Goal: Find specific page/section: Find specific page/section

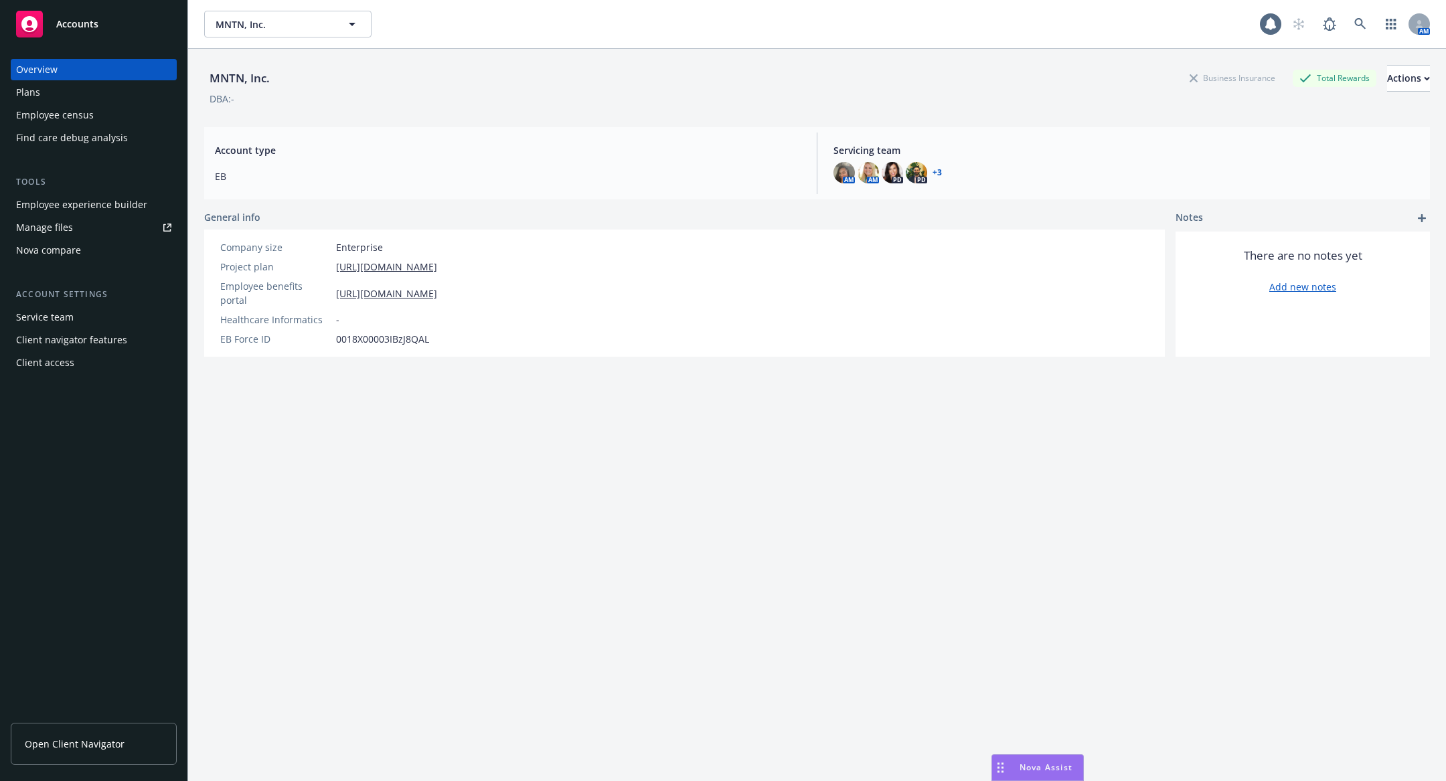
click at [93, 206] on div "Employee experience builder" at bounding box center [81, 204] width 131 height 21
click at [42, 119] on div "Employee census" at bounding box center [55, 114] width 78 height 21
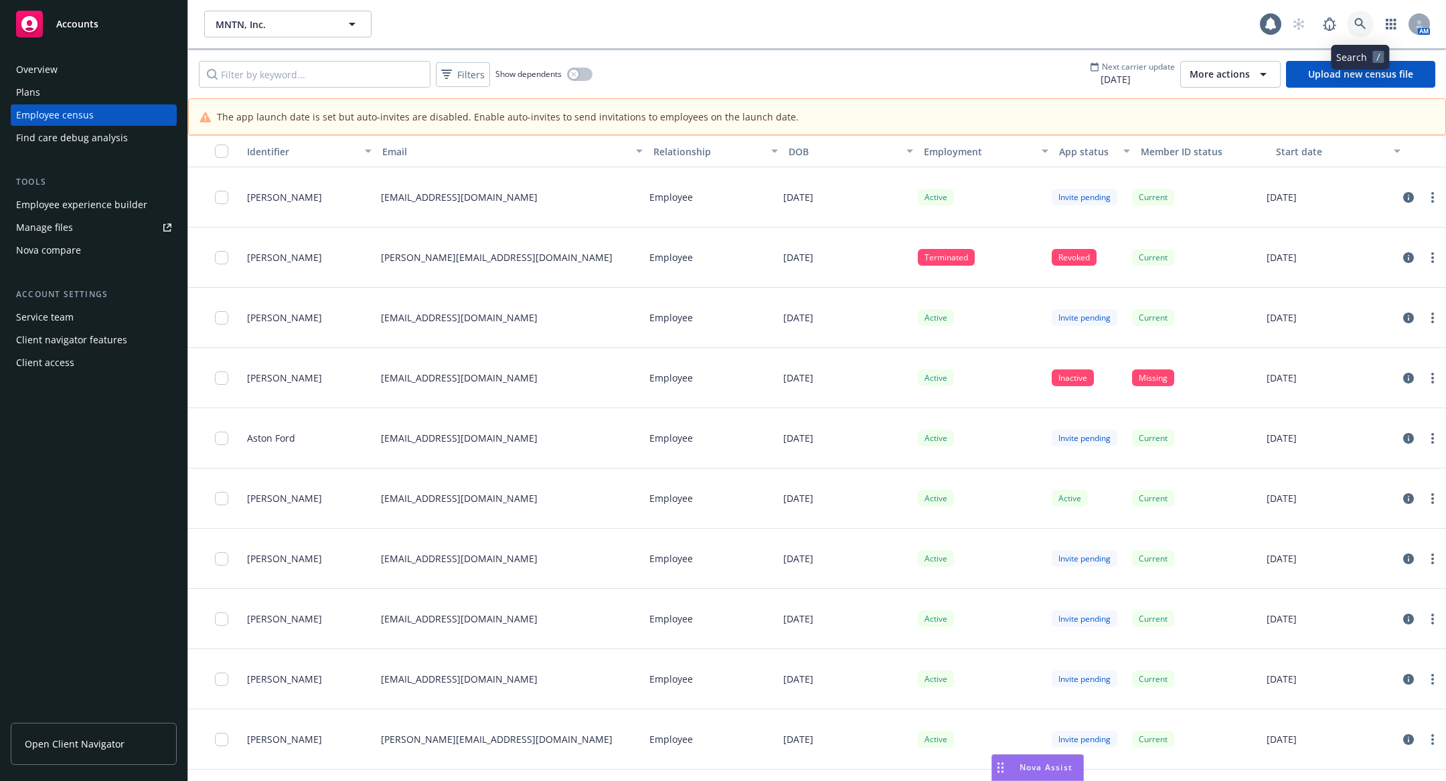
click at [1358, 29] on icon at bounding box center [1360, 24] width 12 height 12
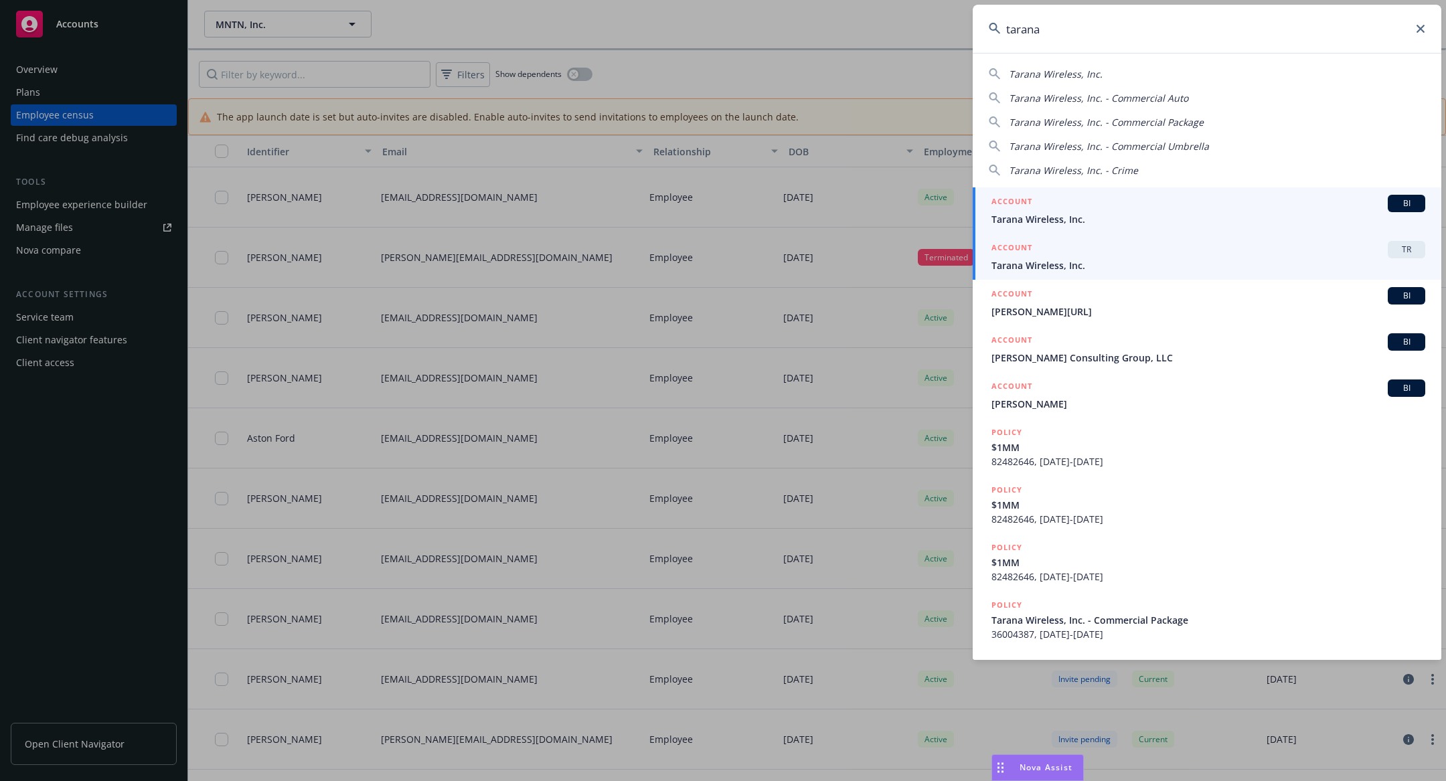
type input "tarana"
click at [1075, 263] on span "Tarana Wireless, Inc." at bounding box center [1209, 265] width 434 height 14
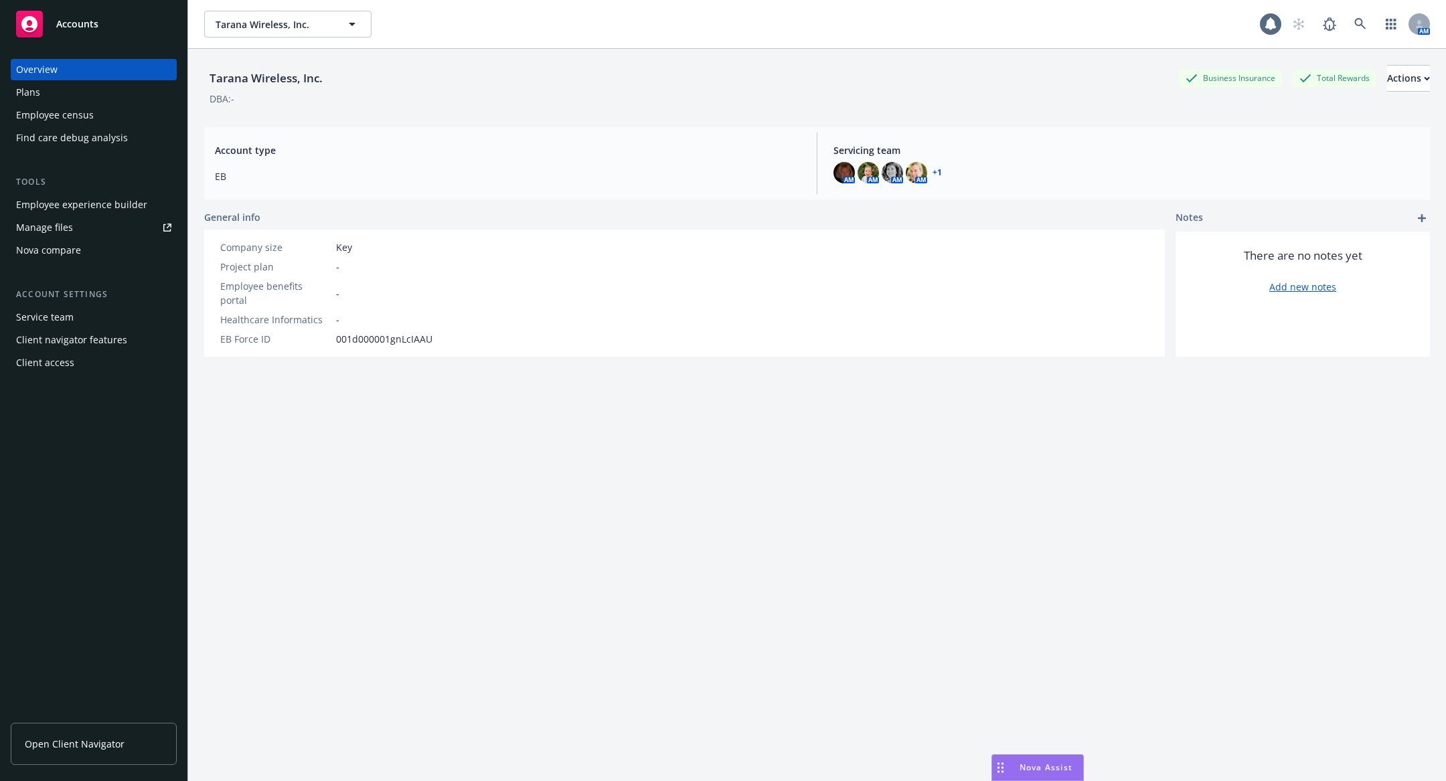
click at [110, 108] on div "Employee census" at bounding box center [93, 114] width 155 height 21
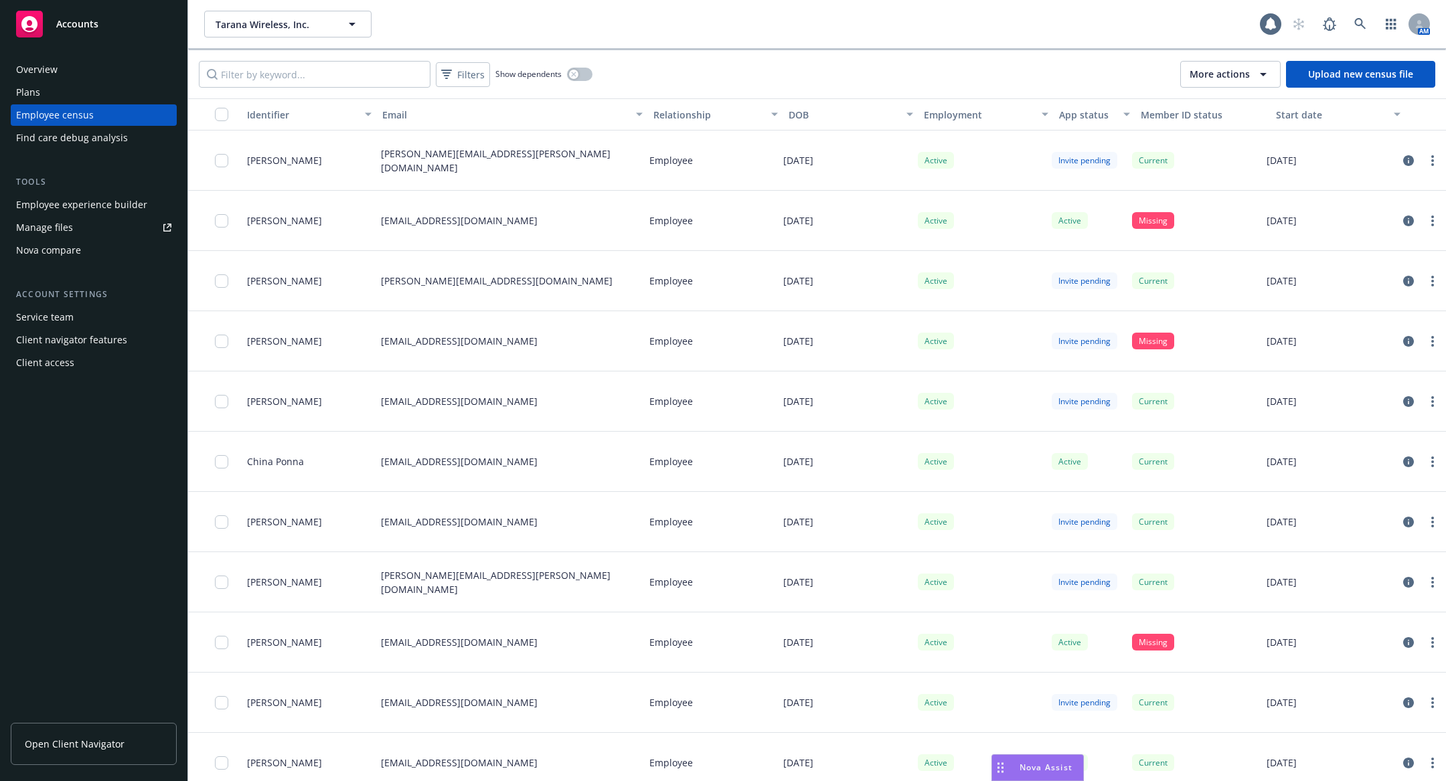
click at [1225, 87] on div "Filters Show dependents More actions Upload new census file" at bounding box center [817, 74] width 1258 height 48
click at [1188, 78] on button "More actions" at bounding box center [1230, 74] width 100 height 27
click at [1256, 66] on icon "button" at bounding box center [1263, 74] width 16 height 16
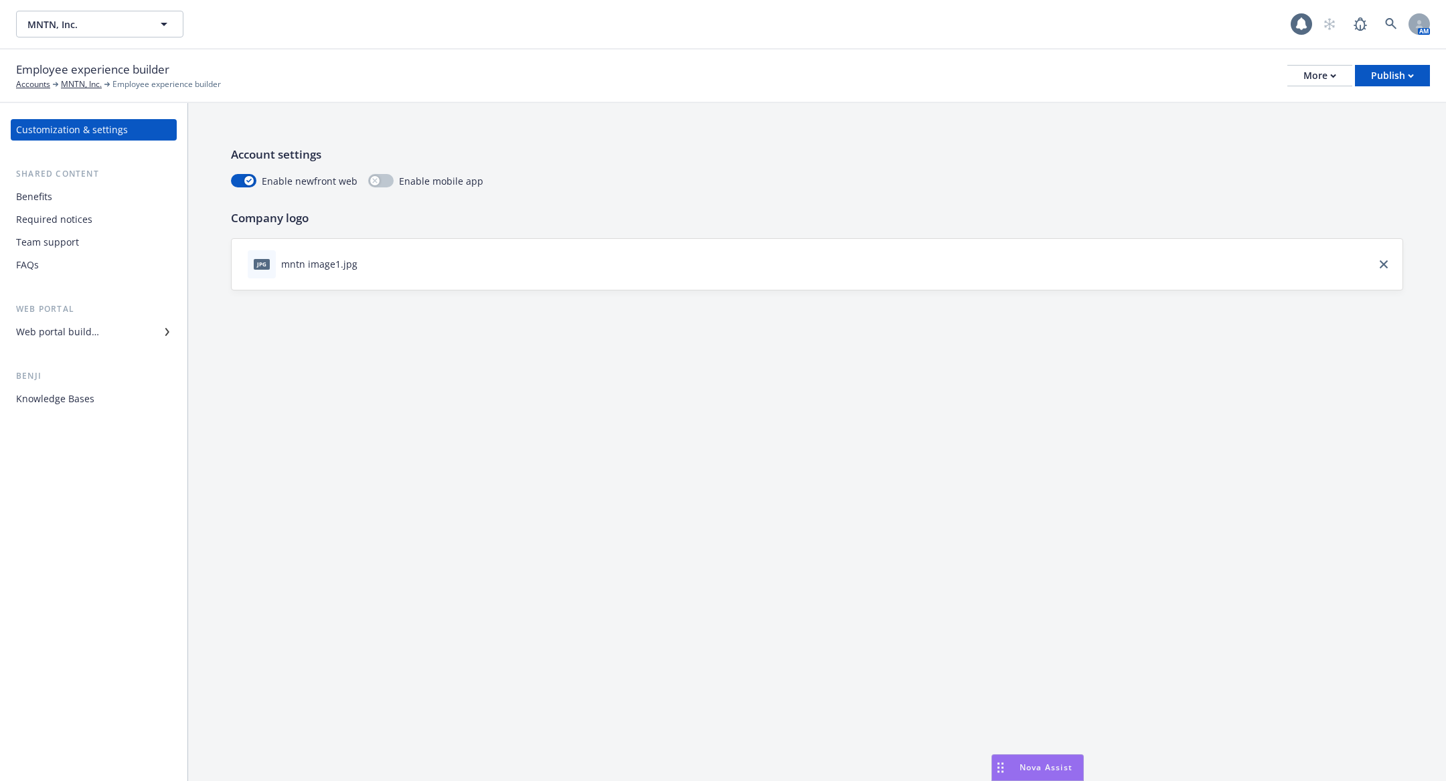
click at [100, 197] on div "Benefits" at bounding box center [93, 196] width 155 height 21
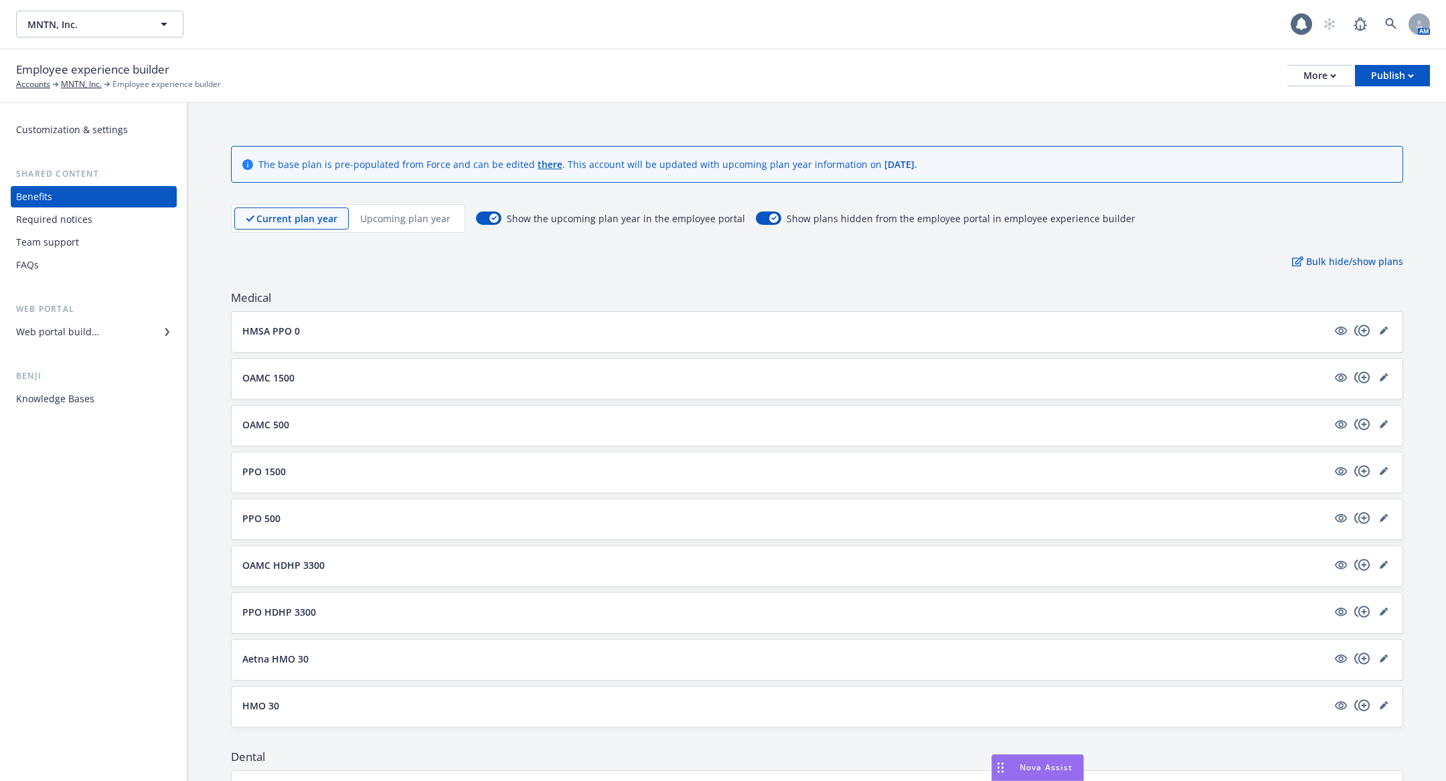
click at [298, 328] on button "HMSA PPO 0" at bounding box center [784, 331] width 1085 height 14
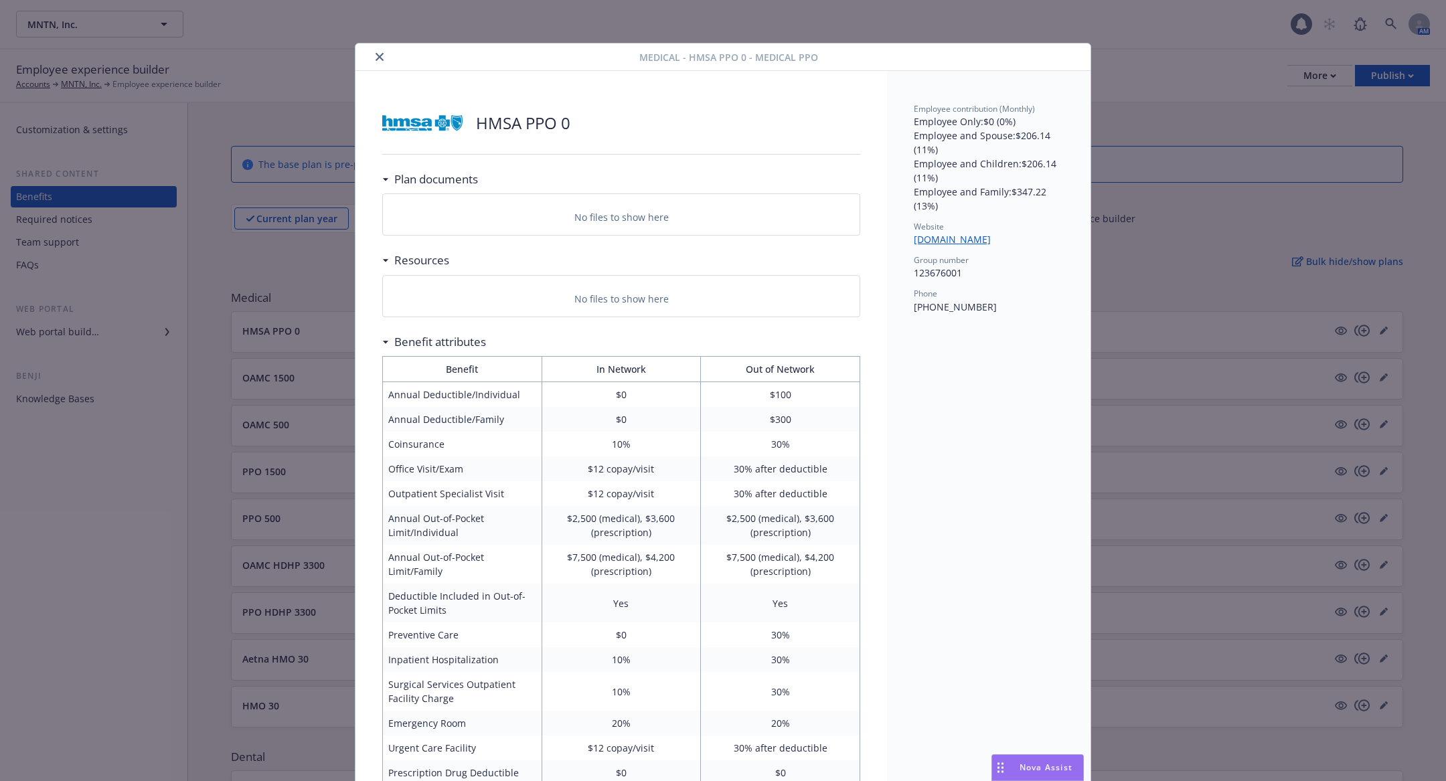
scroll to position [40, 0]
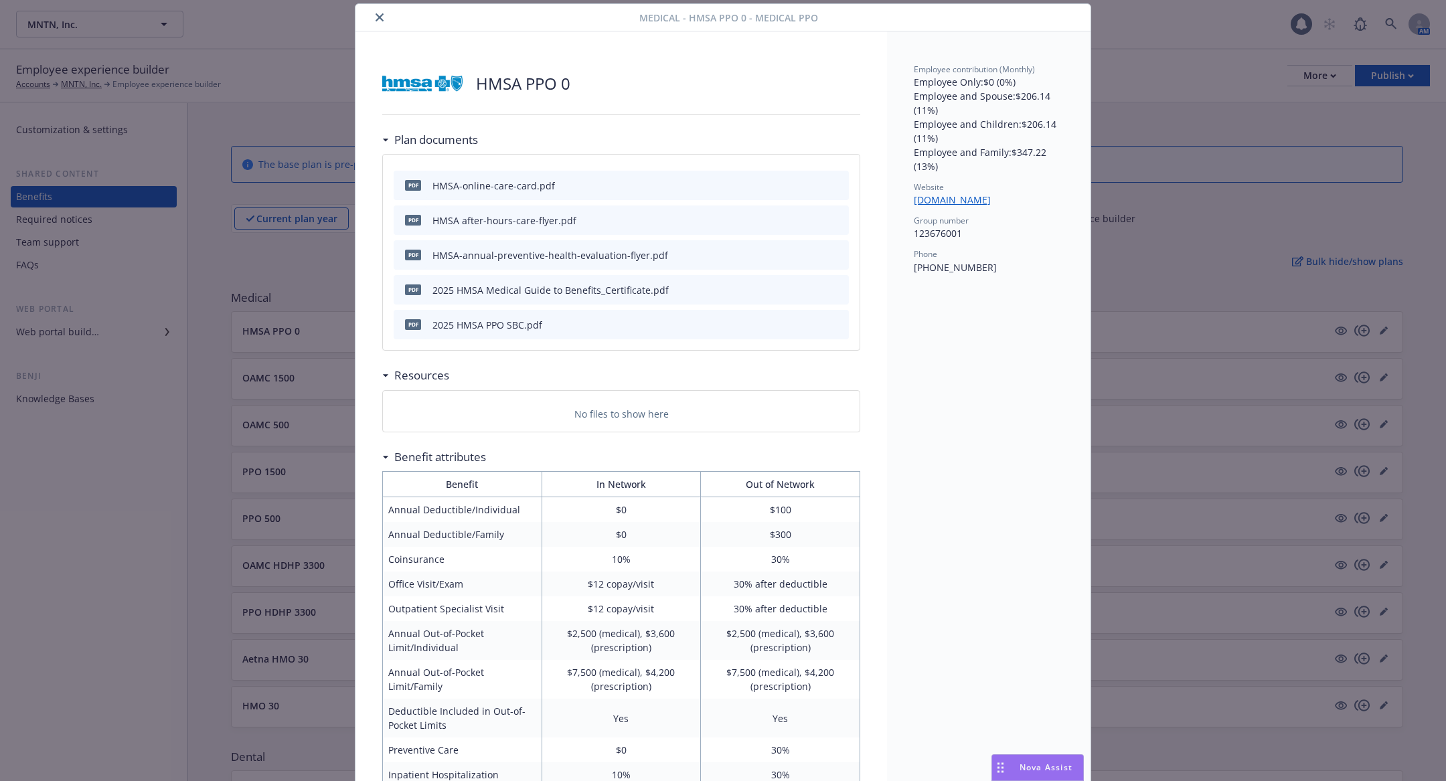
click at [297, 421] on div "Medical - HMSA PPO 0 - Medical PPO HMSA PPO 0 Plan documents pdf HMSA-online-ca…" at bounding box center [723, 390] width 1446 height 781
click at [376, 16] on icon "close" at bounding box center [380, 17] width 8 height 8
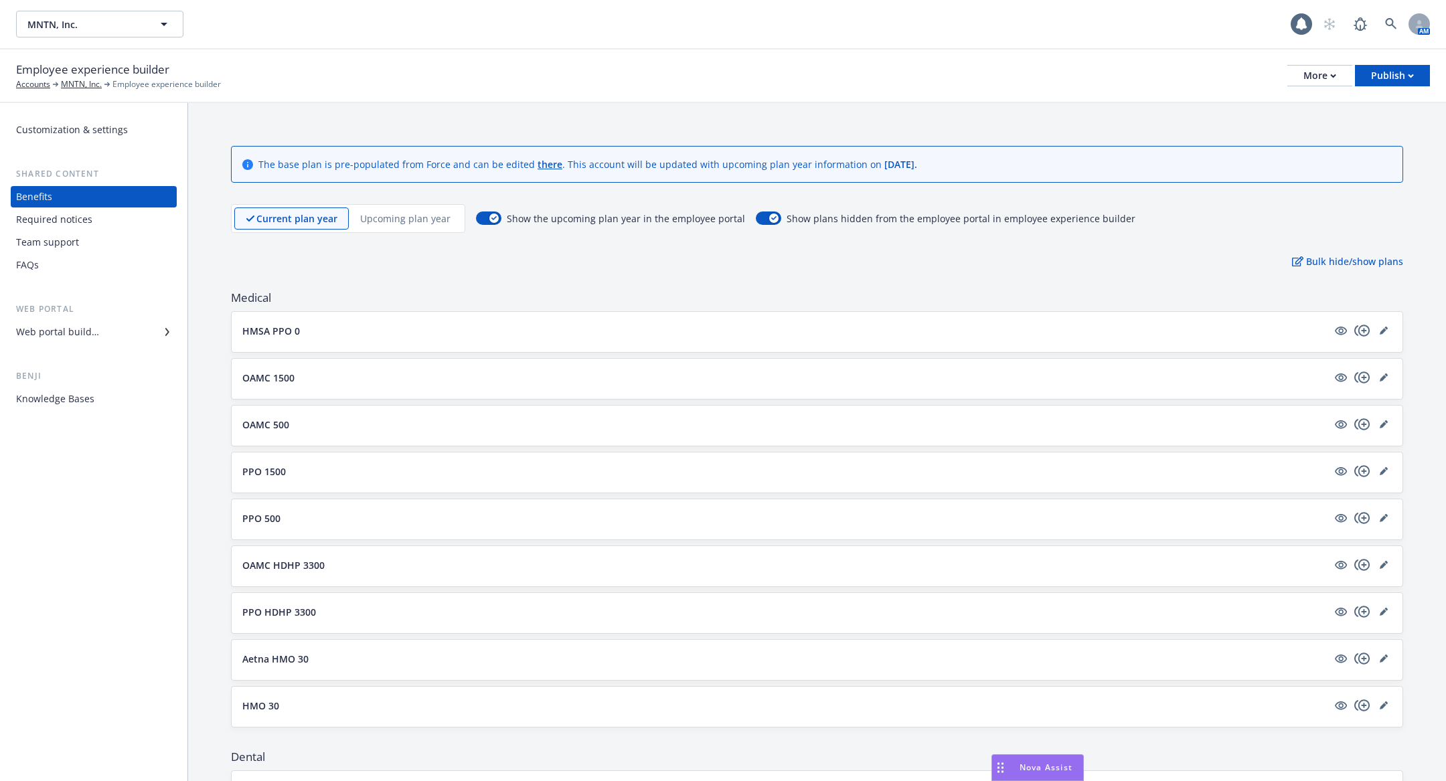
click at [353, 378] on button "OAMC 1500" at bounding box center [784, 378] width 1085 height 14
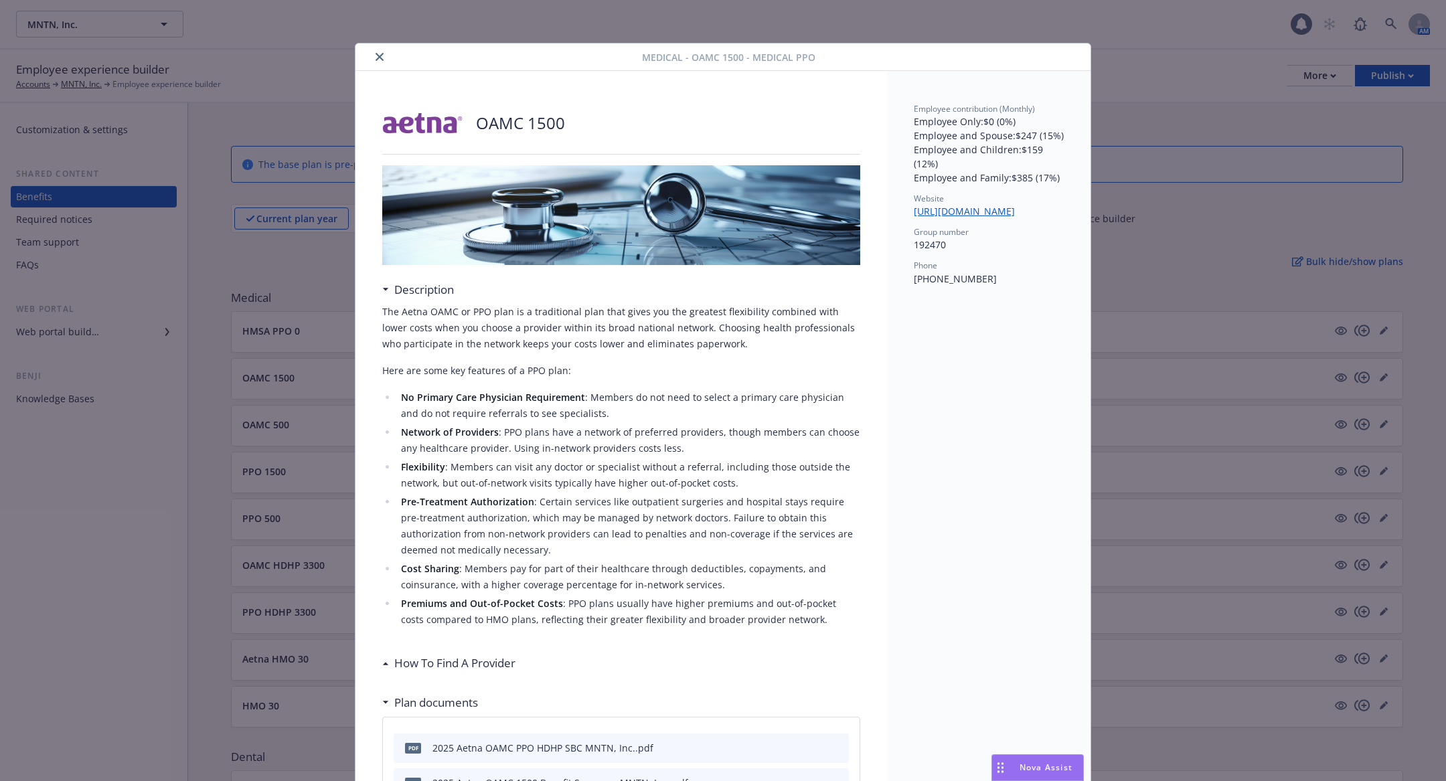
scroll to position [40, 0]
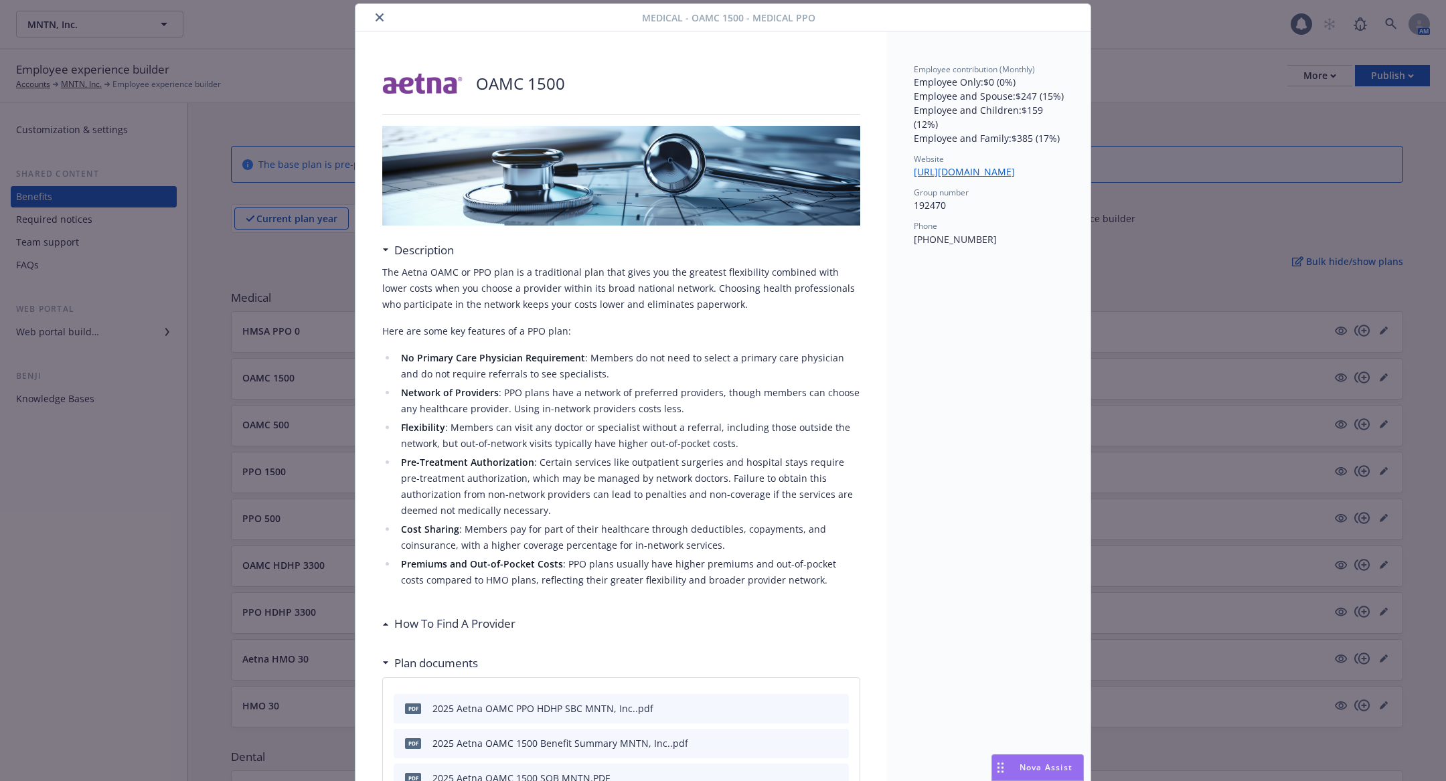
click at [380, 15] on icon "close" at bounding box center [380, 17] width 8 height 8
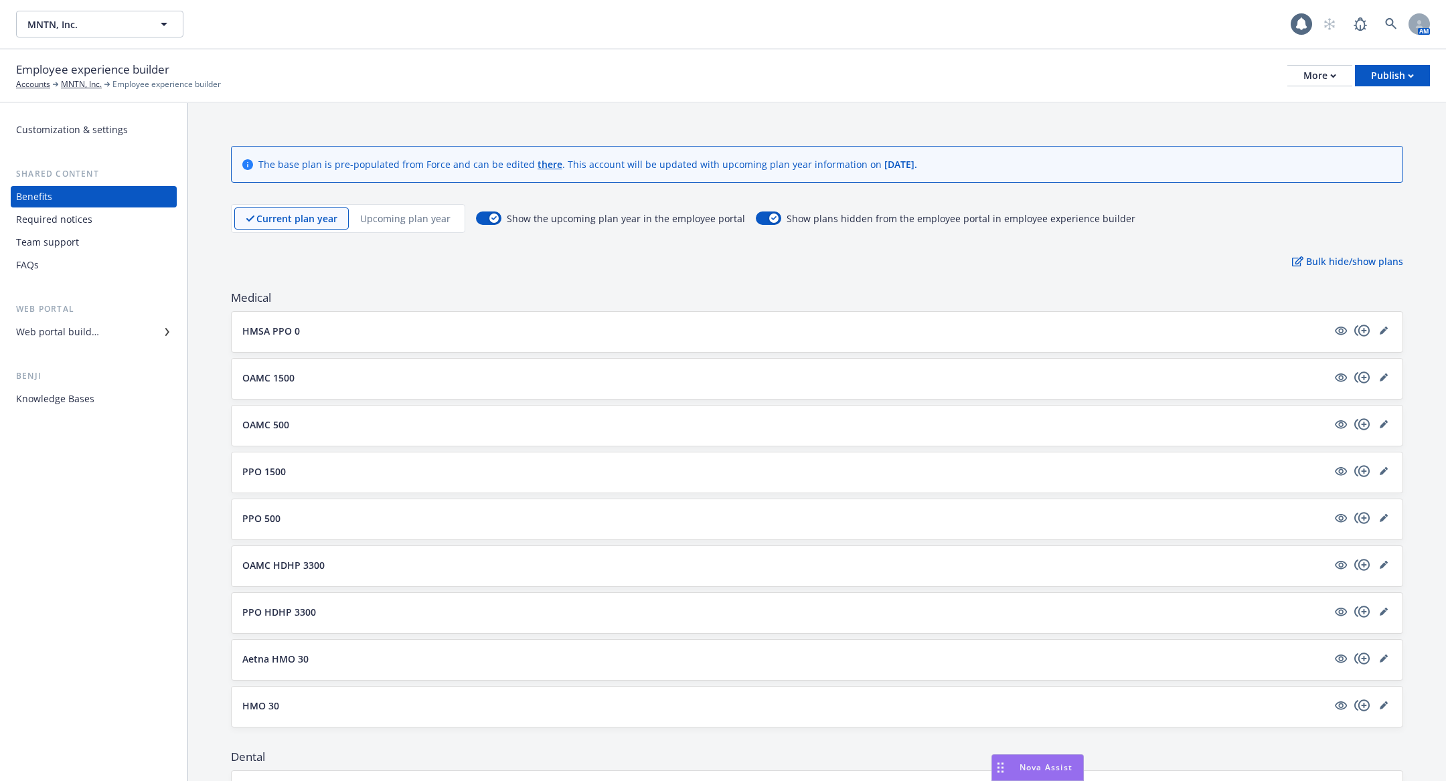
click at [364, 411] on div "OAMC 500" at bounding box center [817, 426] width 1171 height 40
click at [358, 422] on button "OAMC 500" at bounding box center [784, 425] width 1085 height 14
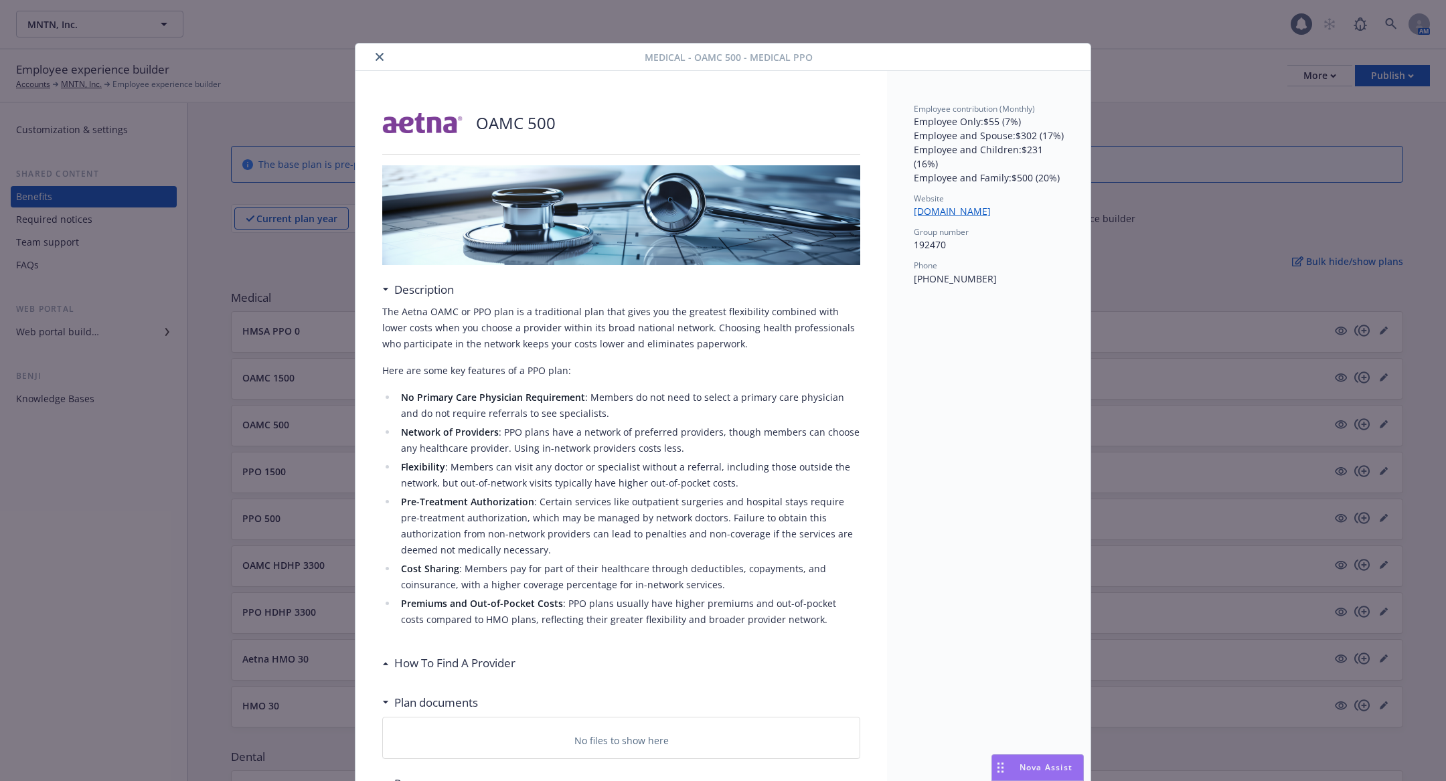
scroll to position [40, 0]
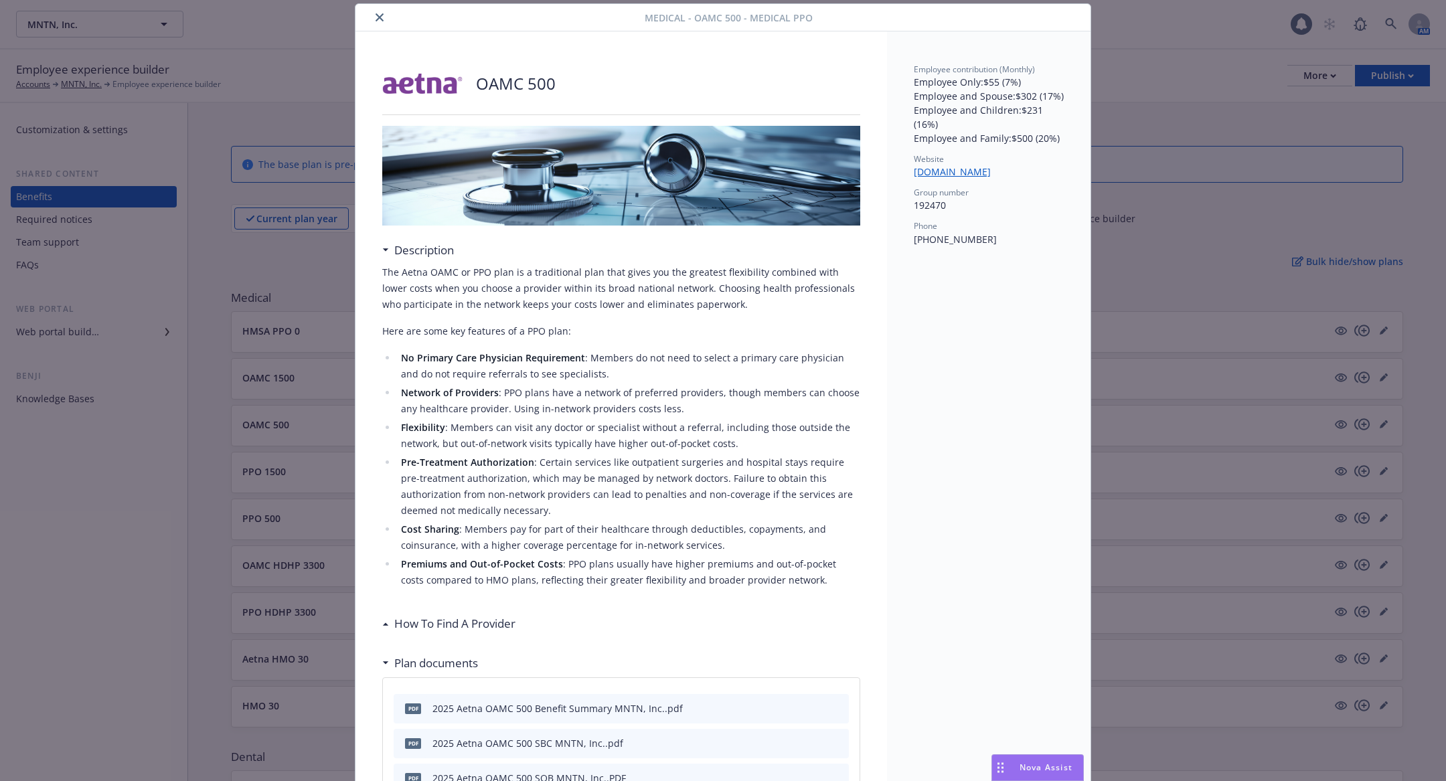
click at [387, 18] on div at bounding box center [503, 17] width 284 height 16
click at [378, 18] on icon "close" at bounding box center [380, 17] width 8 height 8
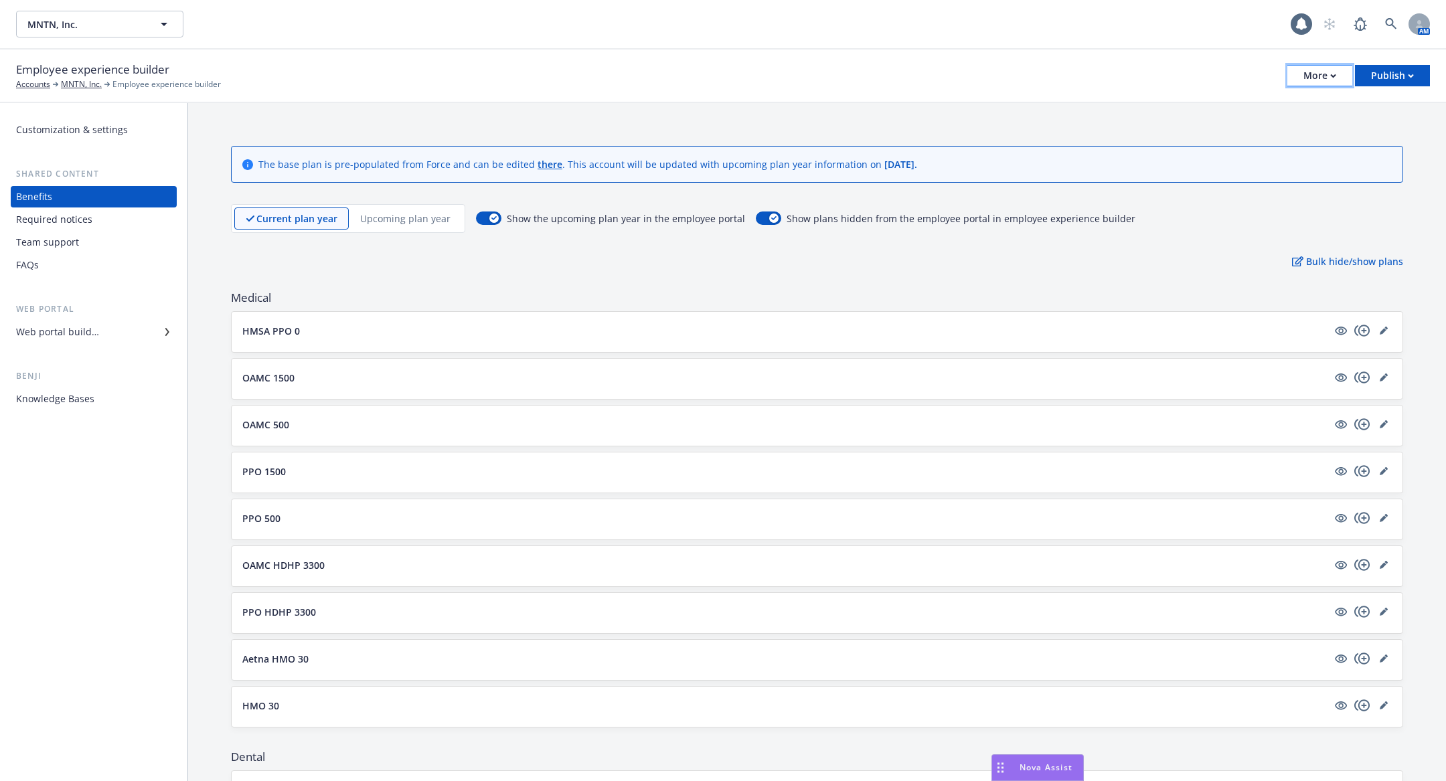
click at [1319, 74] on div "More" at bounding box center [1320, 76] width 33 height 20
click at [1310, 127] on link "Copy portal link" at bounding box center [1253, 132] width 198 height 27
click at [1385, 18] on icon at bounding box center [1391, 24] width 12 height 12
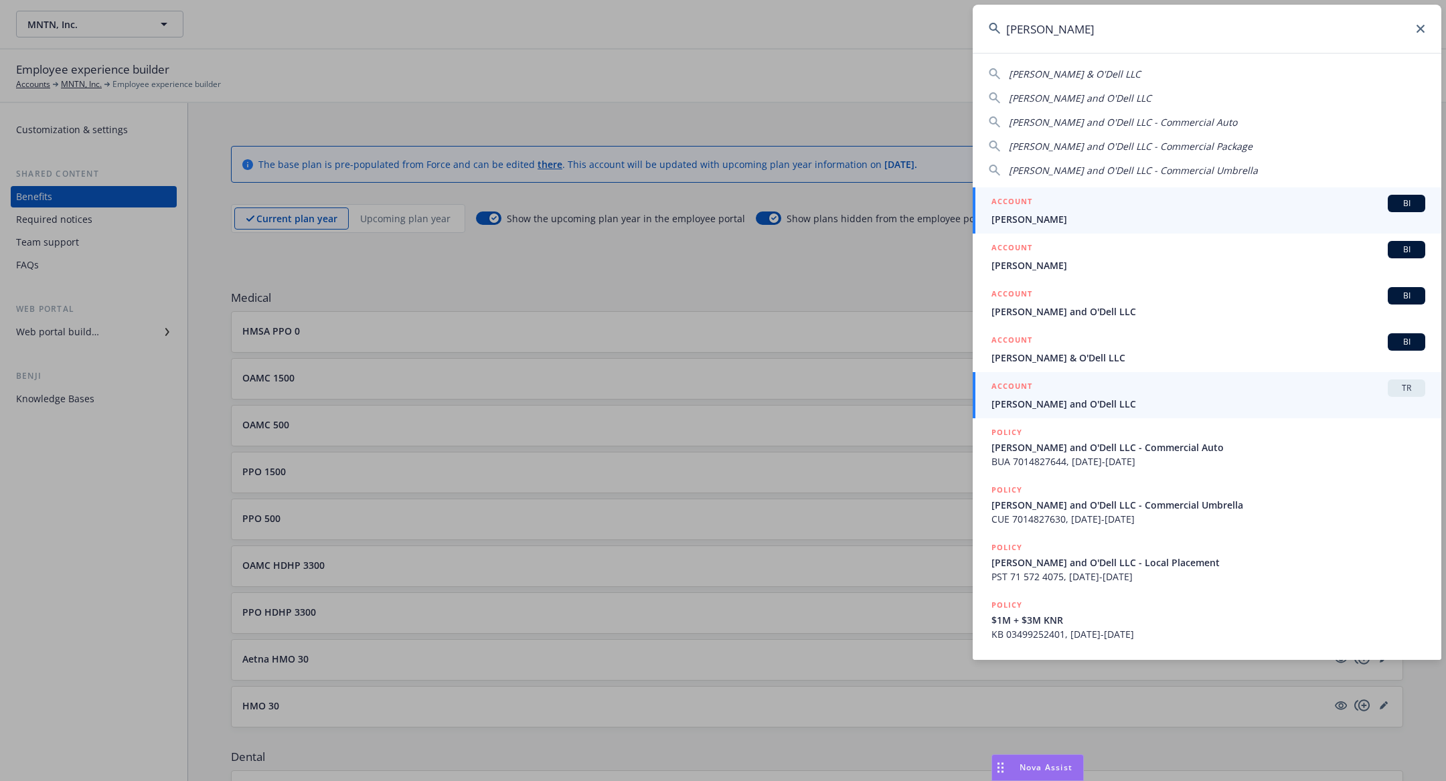
type input "pereira"
click at [1123, 397] on span "Pereira and O'Dell LLC" at bounding box center [1209, 404] width 434 height 14
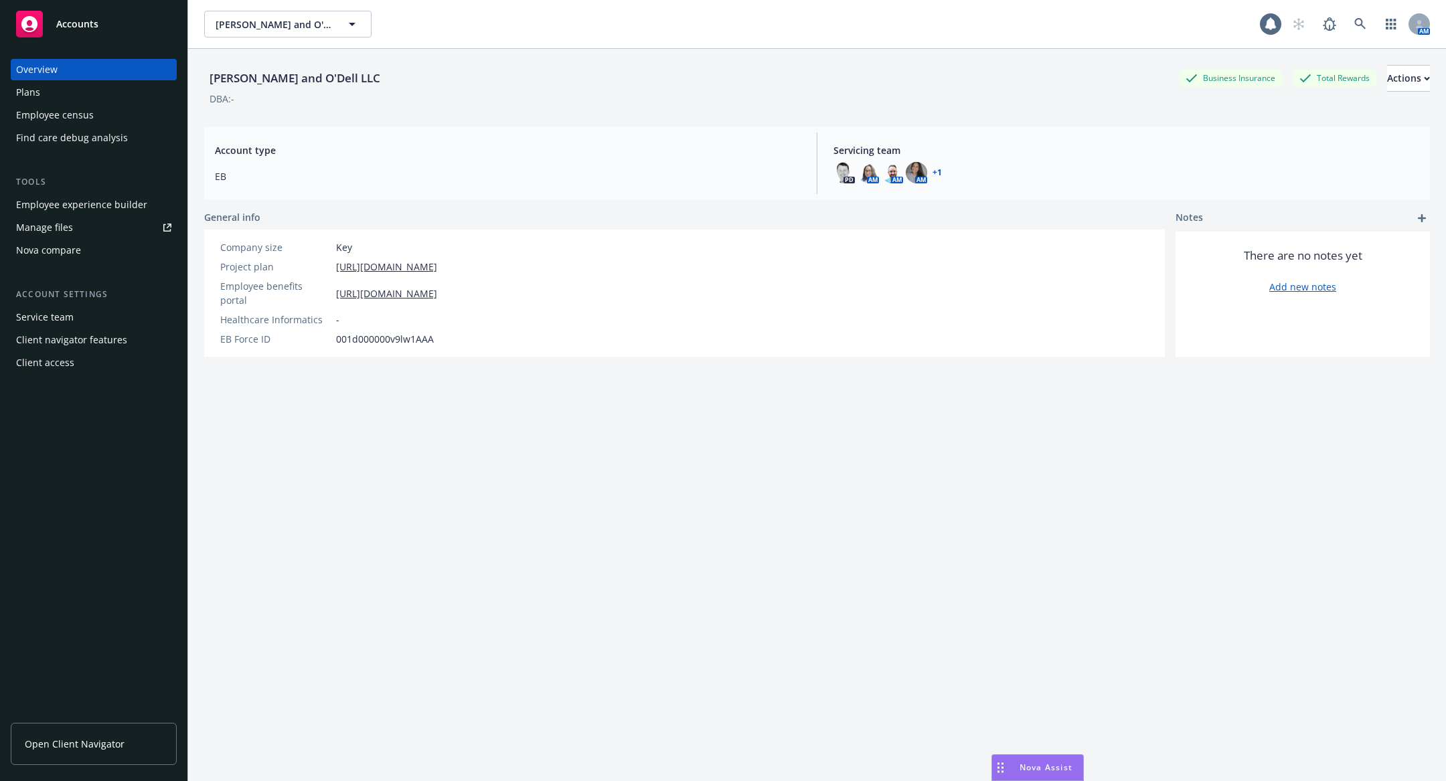
click at [99, 123] on div "Employee census" at bounding box center [93, 114] width 155 height 21
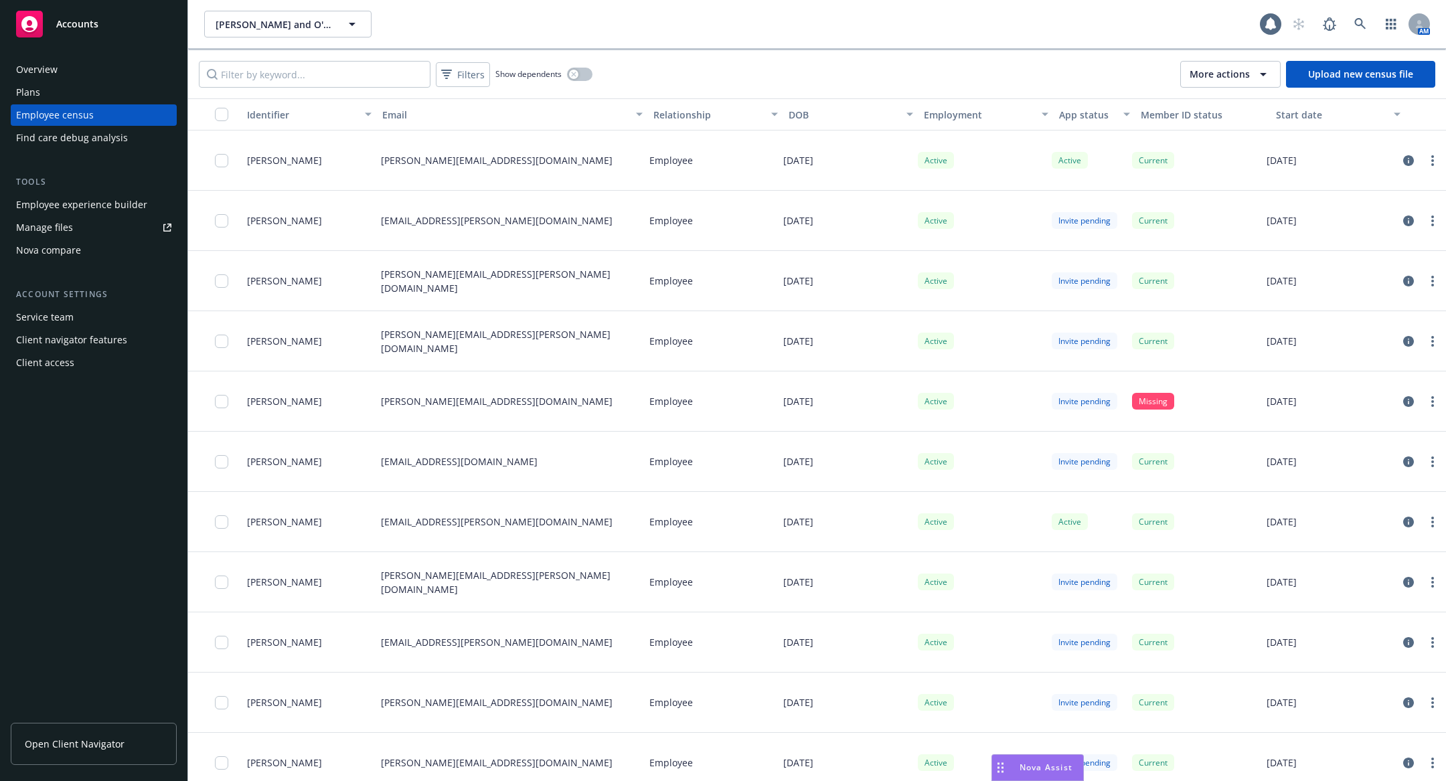
click at [100, 200] on div "Employee experience builder" at bounding box center [81, 204] width 131 height 21
